Goal: Information Seeking & Learning: Learn about a topic

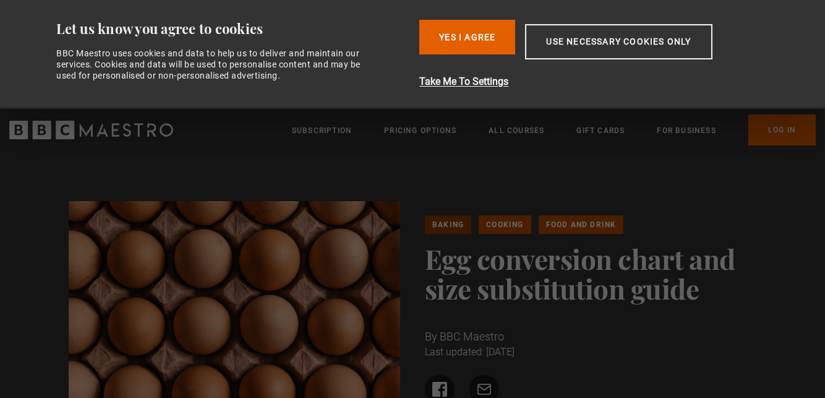
click at [458, 224] on link "Baking" at bounding box center [448, 224] width 46 height 19
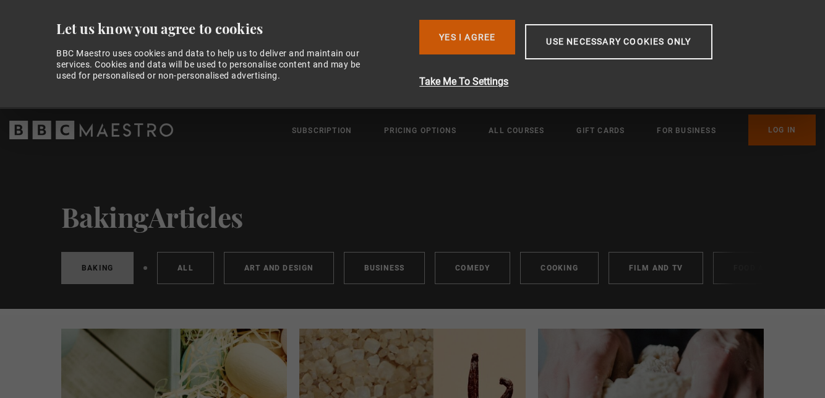
click at [478, 37] on button "Yes I Agree" at bounding box center [467, 37] width 96 height 35
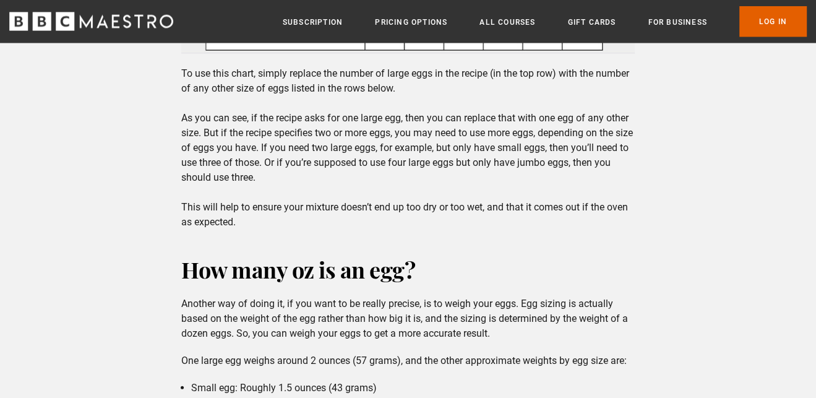
scroll to position [1670, 0]
